Goal: Check status: Check status

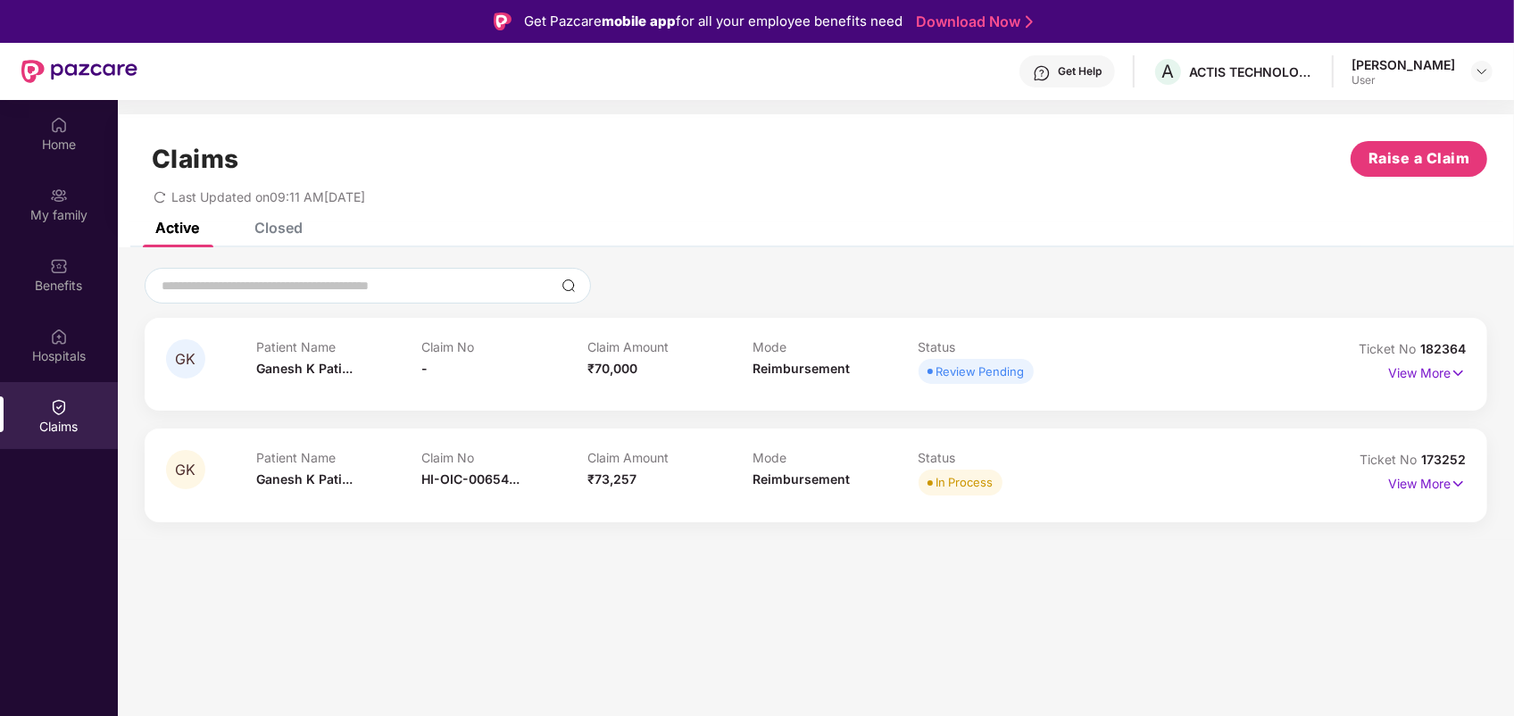
click at [939, 372] on div "Review Pending" at bounding box center [980, 371] width 88 height 18
click at [1443, 362] on p "View More" at bounding box center [1427, 371] width 78 height 24
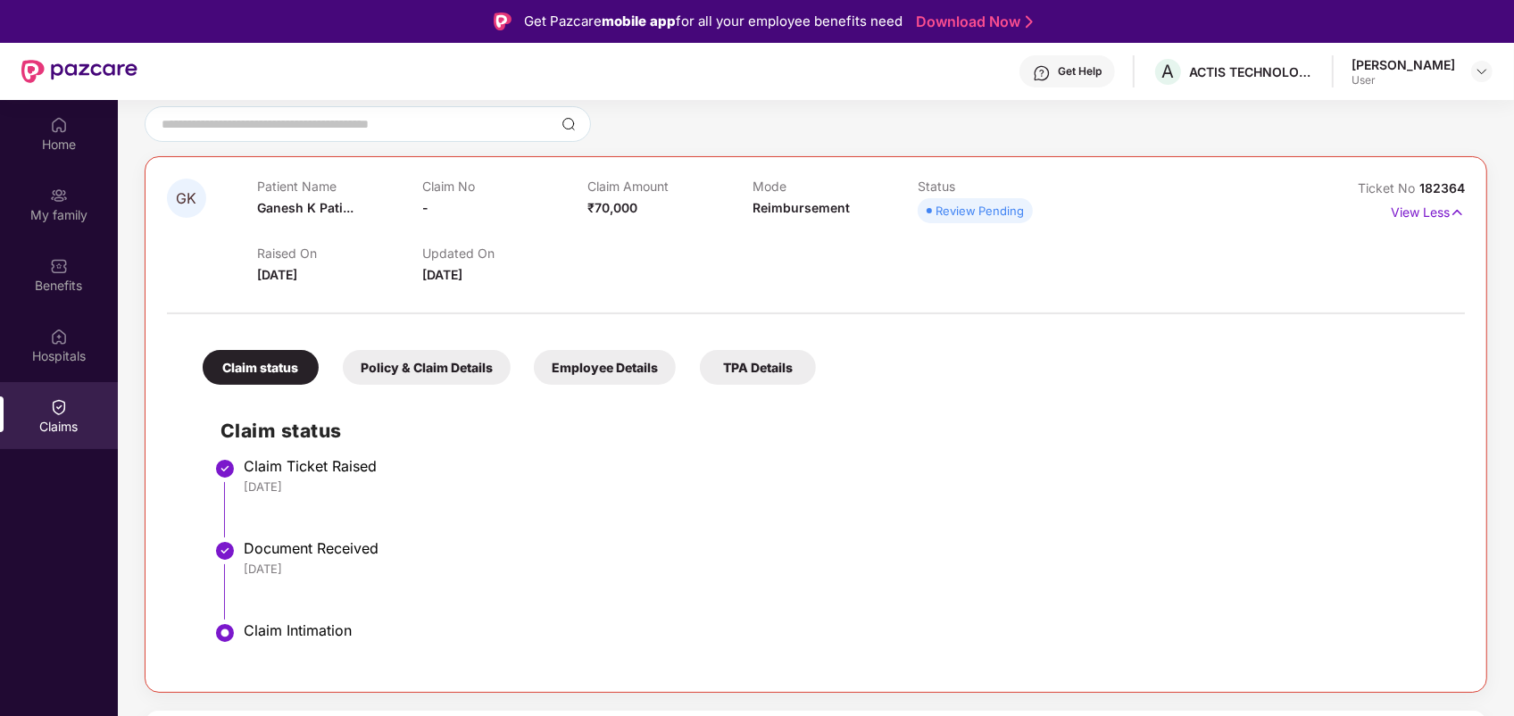
scroll to position [167, 0]
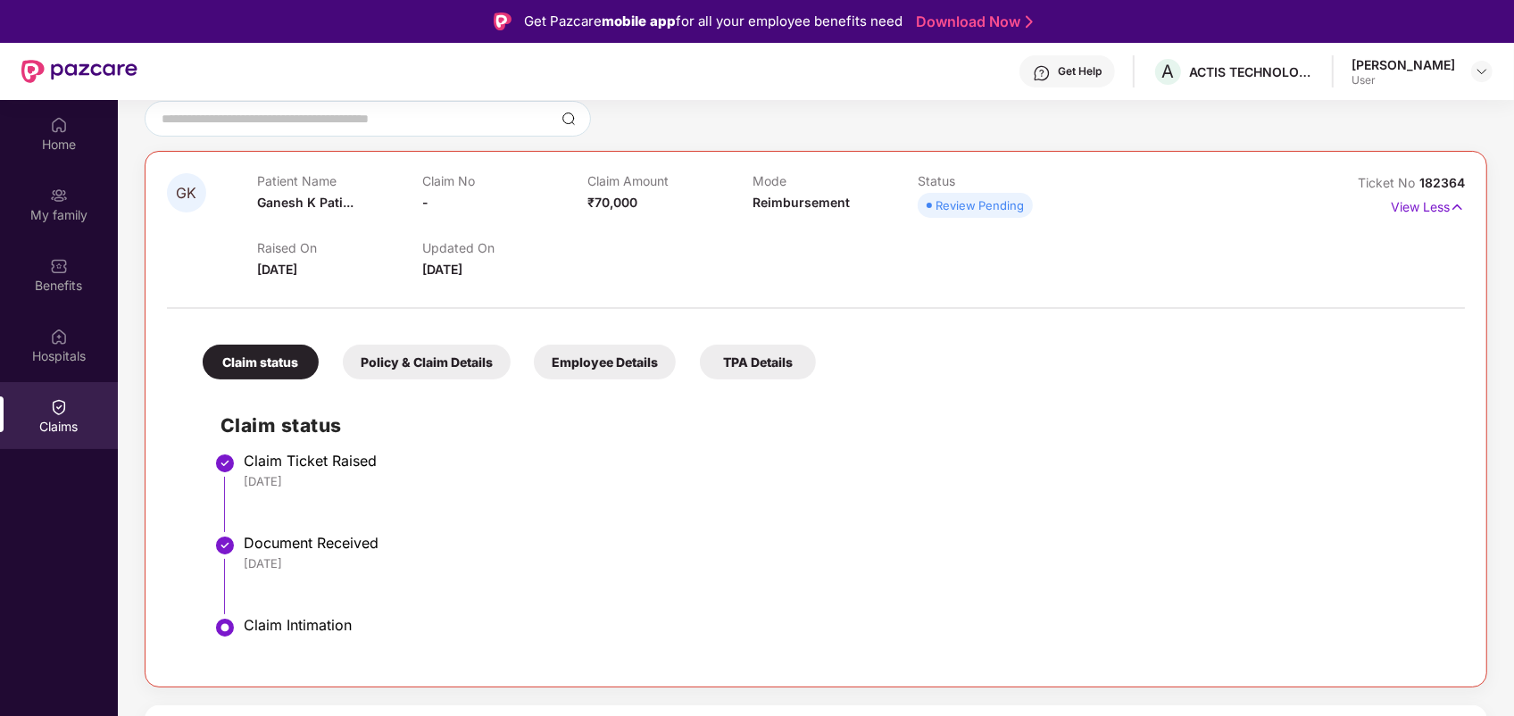
click at [262, 351] on div "Claim status" at bounding box center [261, 362] width 116 height 35
click at [263, 361] on div "Claim status" at bounding box center [261, 362] width 116 height 35
click at [295, 484] on div "[DATE]" at bounding box center [845, 481] width 1203 height 16
click at [418, 369] on div "Policy & Claim Details" at bounding box center [427, 362] width 168 height 35
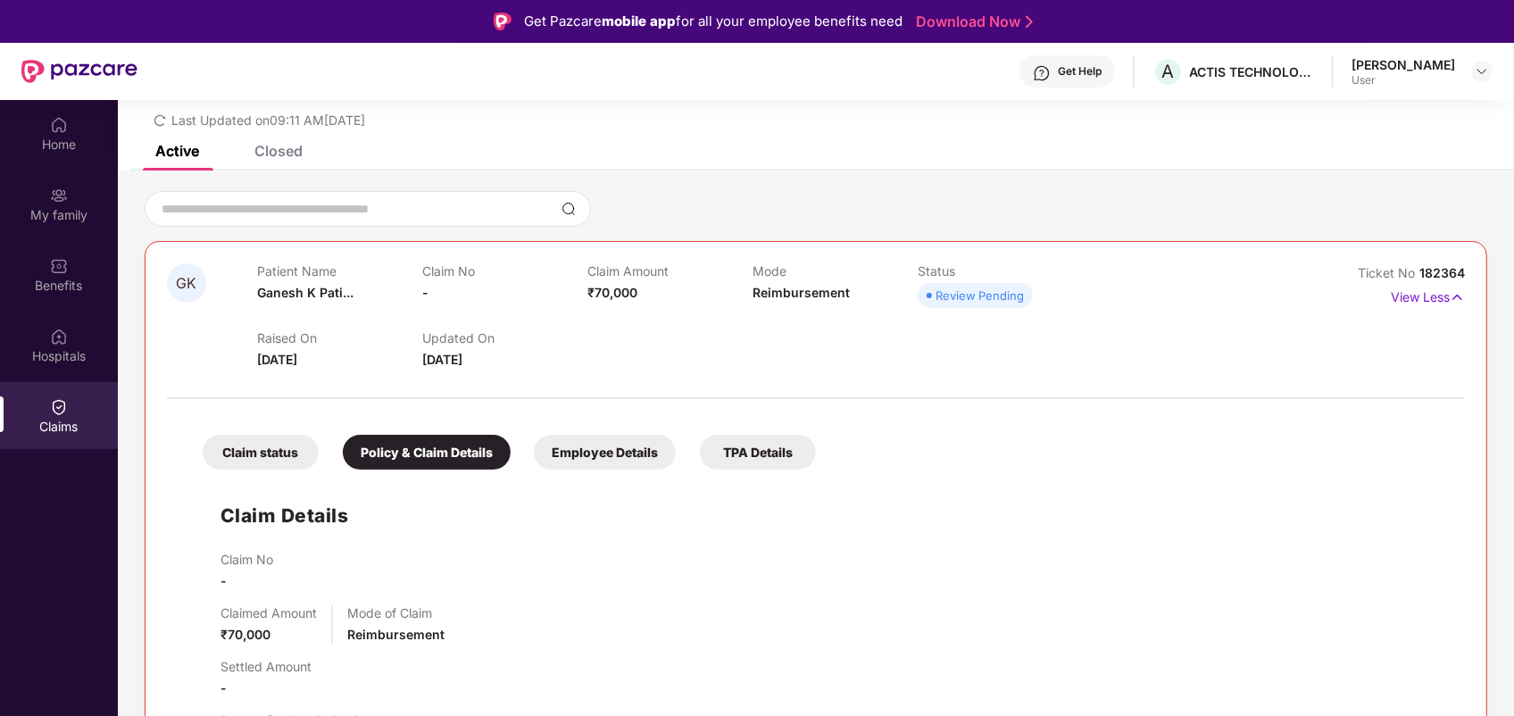
scroll to position [112, 0]
